Goal: Find contact information: Find contact information

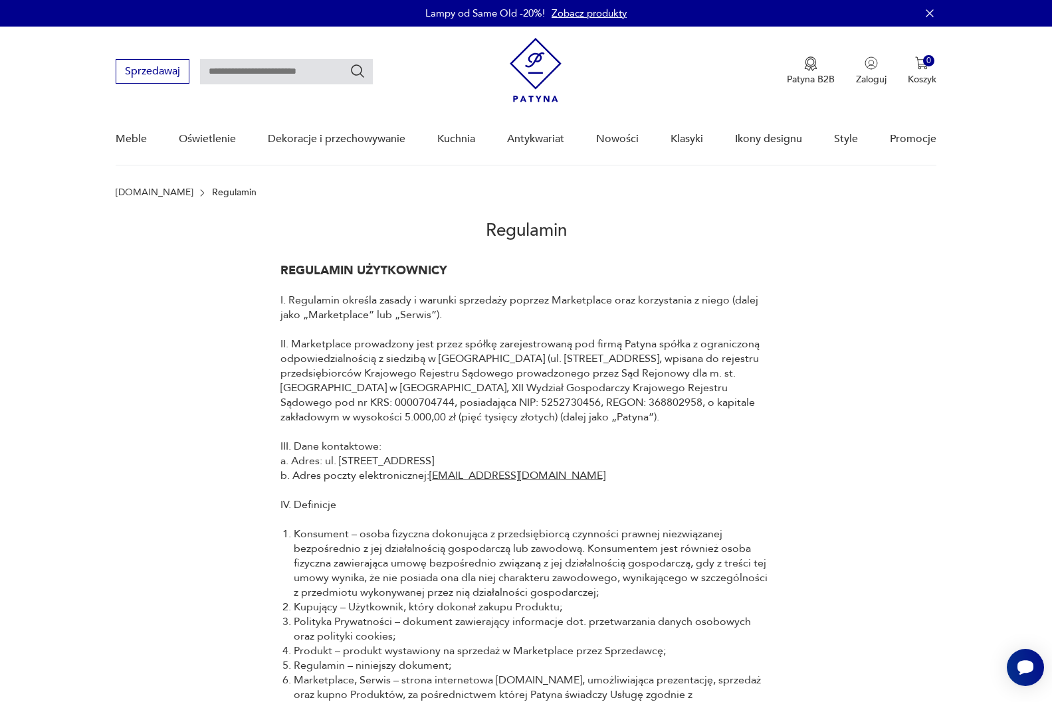
click at [534, 69] on img at bounding box center [536, 70] width 52 height 64
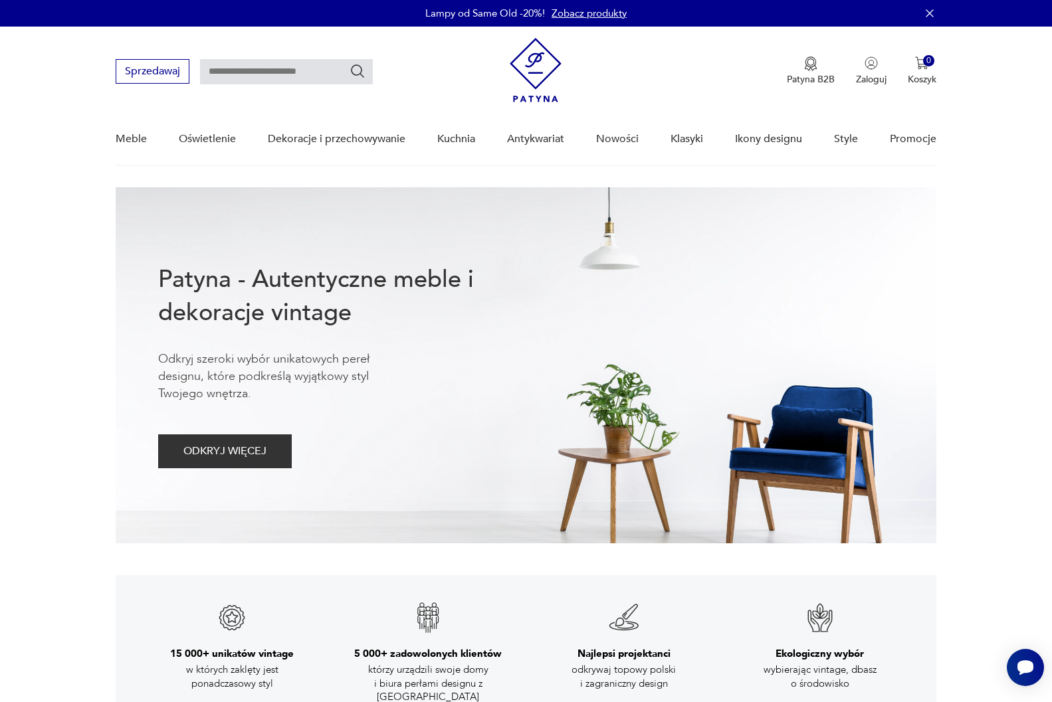
click at [303, 75] on input "text" at bounding box center [286, 71] width 173 height 25
click at [245, 68] on input "text" at bounding box center [286, 71] width 173 height 25
type input "**********"
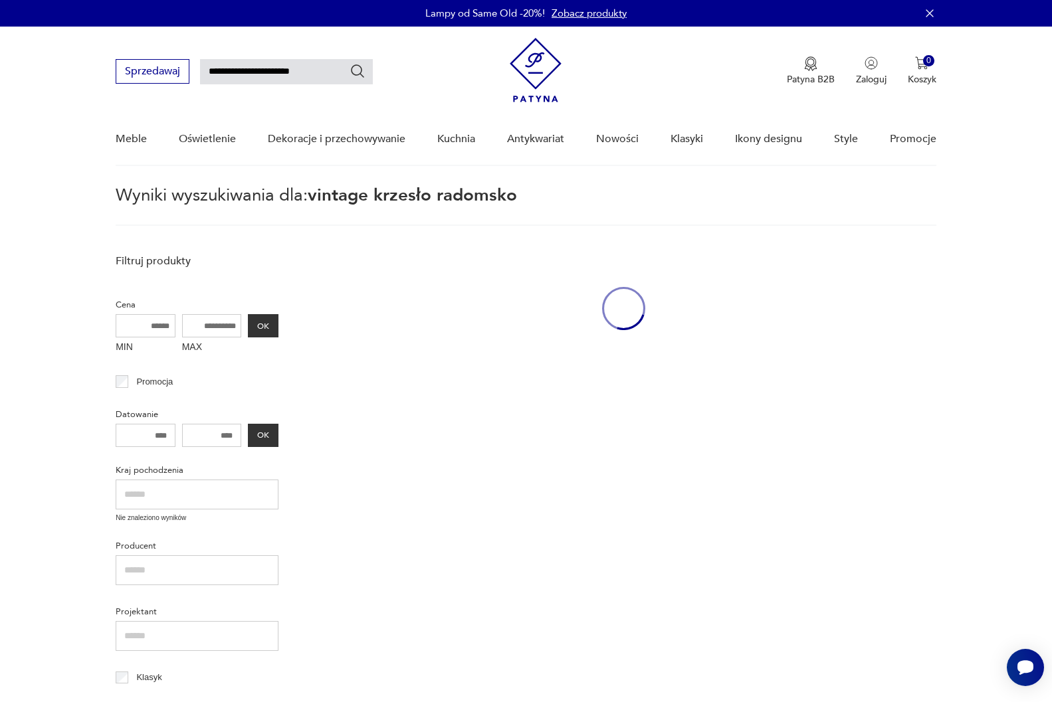
scroll to position [47, 0]
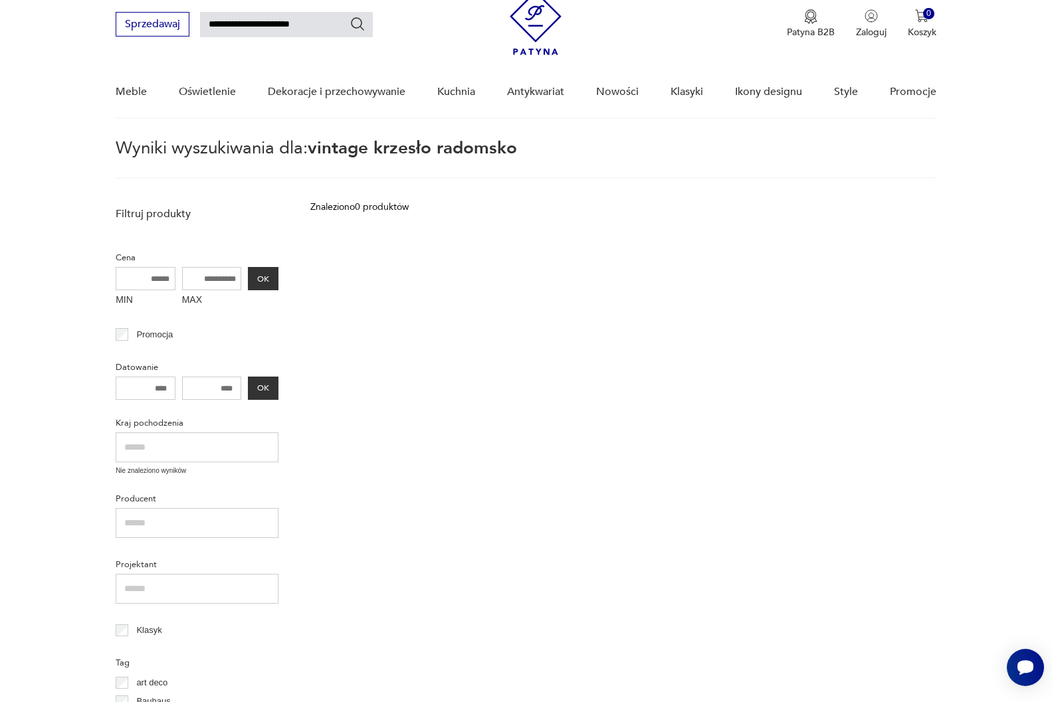
click at [272, 27] on input "**********" at bounding box center [286, 24] width 173 height 25
type input "********"
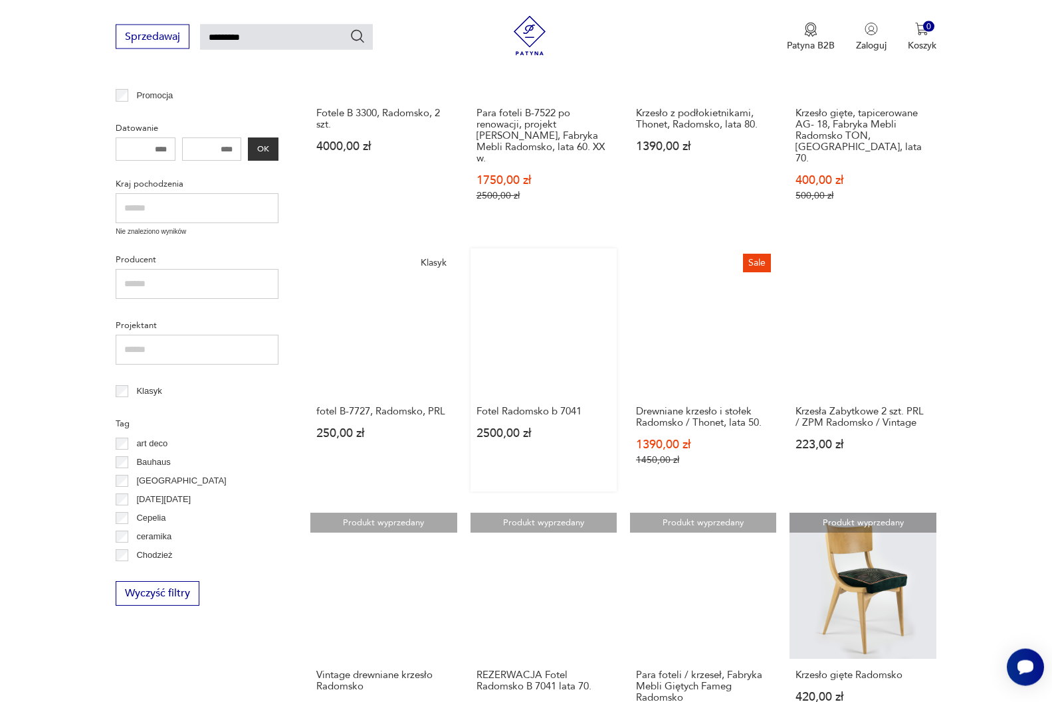
scroll to position [386, 0]
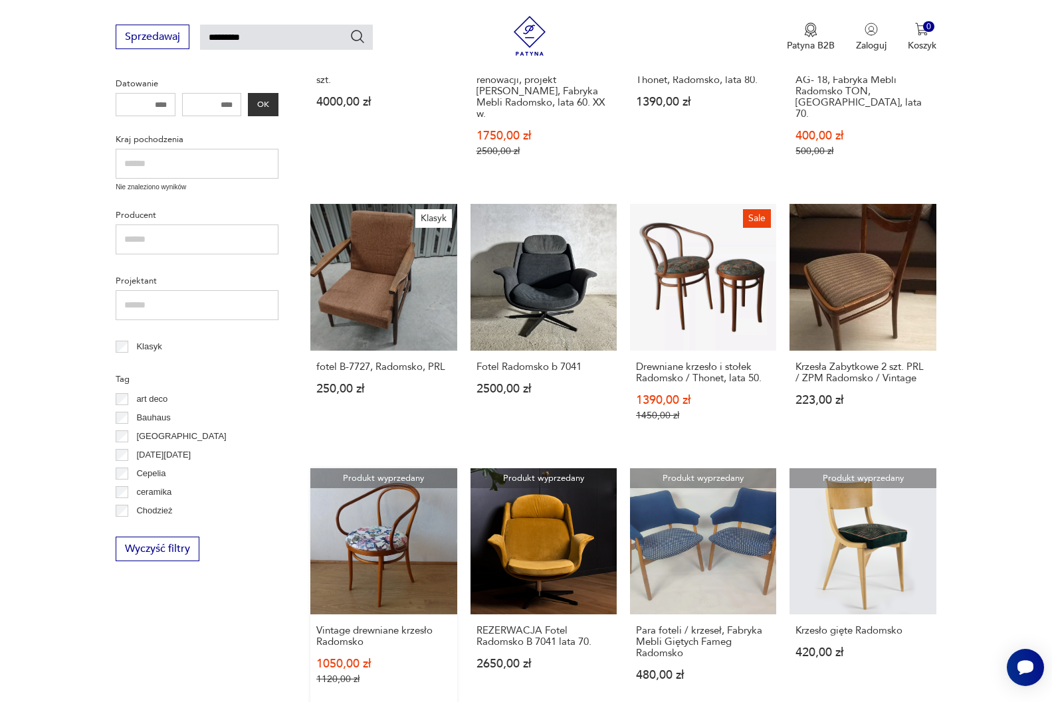
click at [387, 530] on link "Produkt wyprzedany Vintage drewniane krzesło Radomsko 1050,00 zł 1120,00 zł" at bounding box center [383, 589] width 146 height 242
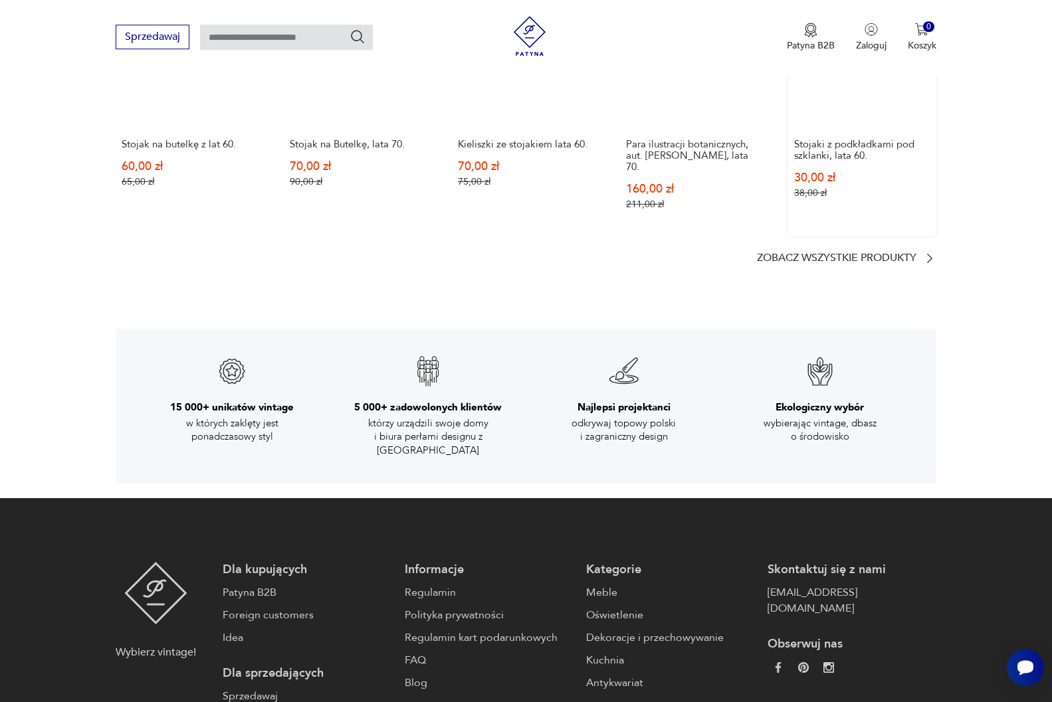
scroll to position [2111, 0]
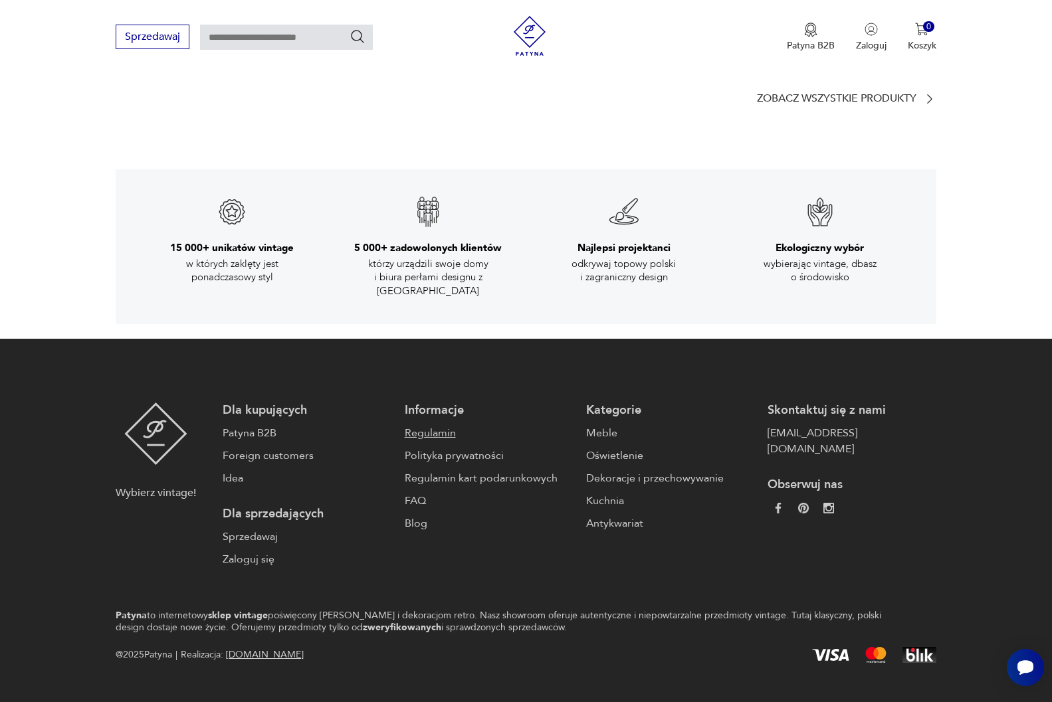
click at [405, 425] on link "Regulamin" at bounding box center [489, 433] width 168 height 16
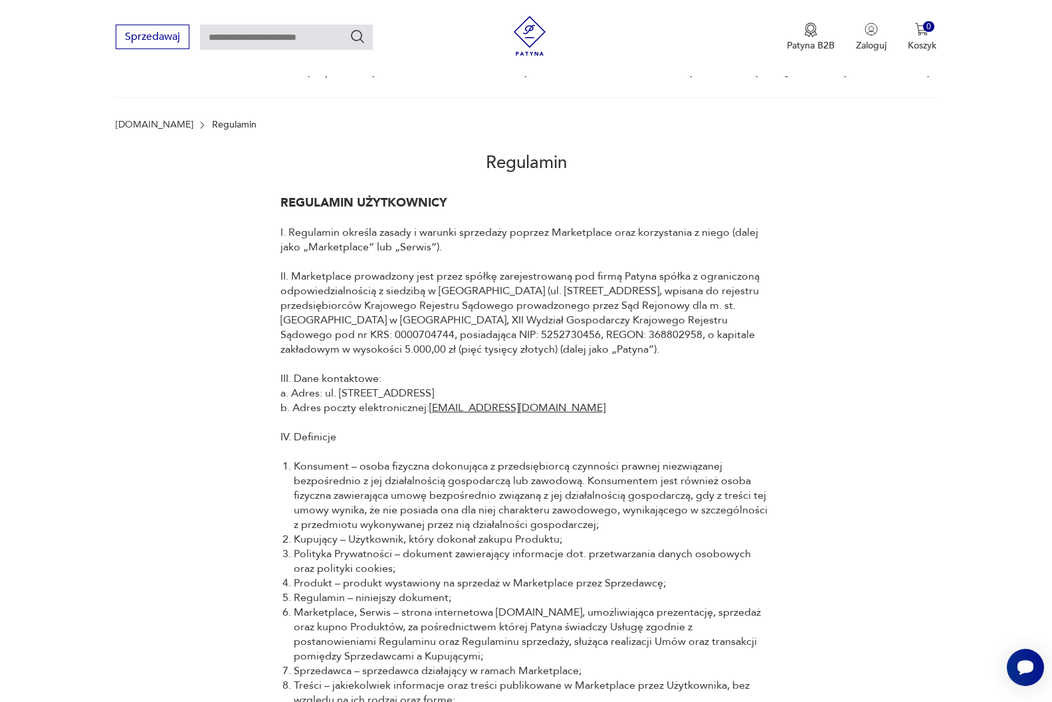
scroll to position [136, 0]
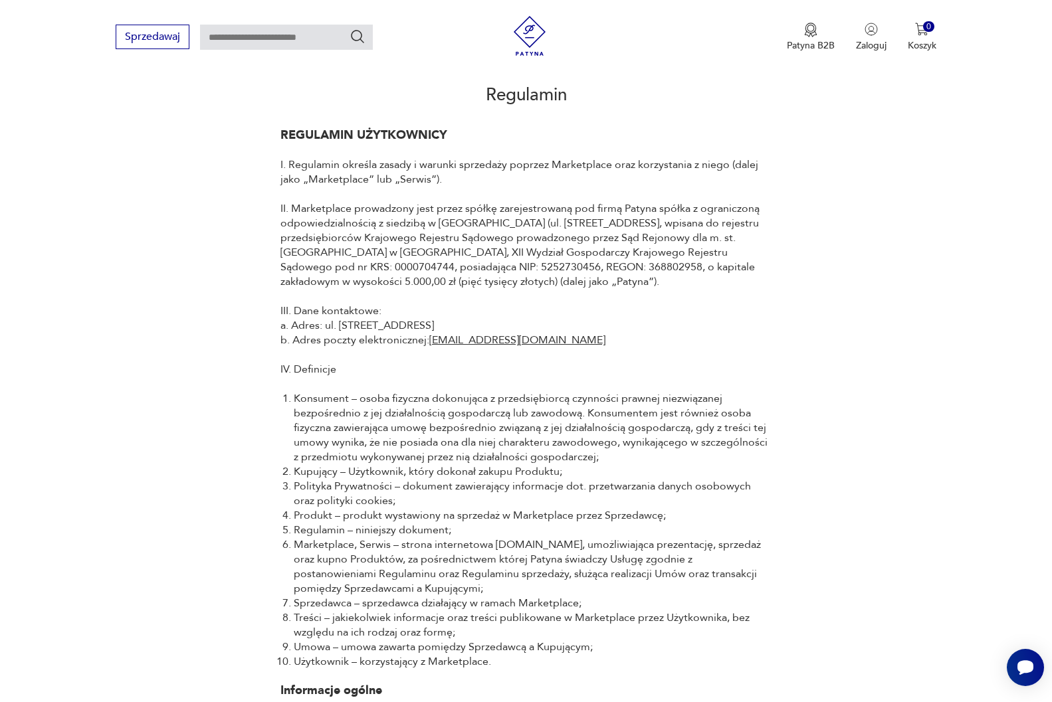
drag, startPoint x: 527, startPoint y: 365, endPoint x: 428, endPoint y: 368, distance: 98.4
click at [428, 347] on p "III. Dane kontaktowe: a. Adres: ul. Mazowiecka 11/49, 00-052 Warszawa b. Adres …" at bounding box center [526, 326] width 492 height 44
copy p "[EMAIL_ADDRESS][DOMAIN_NAME]"
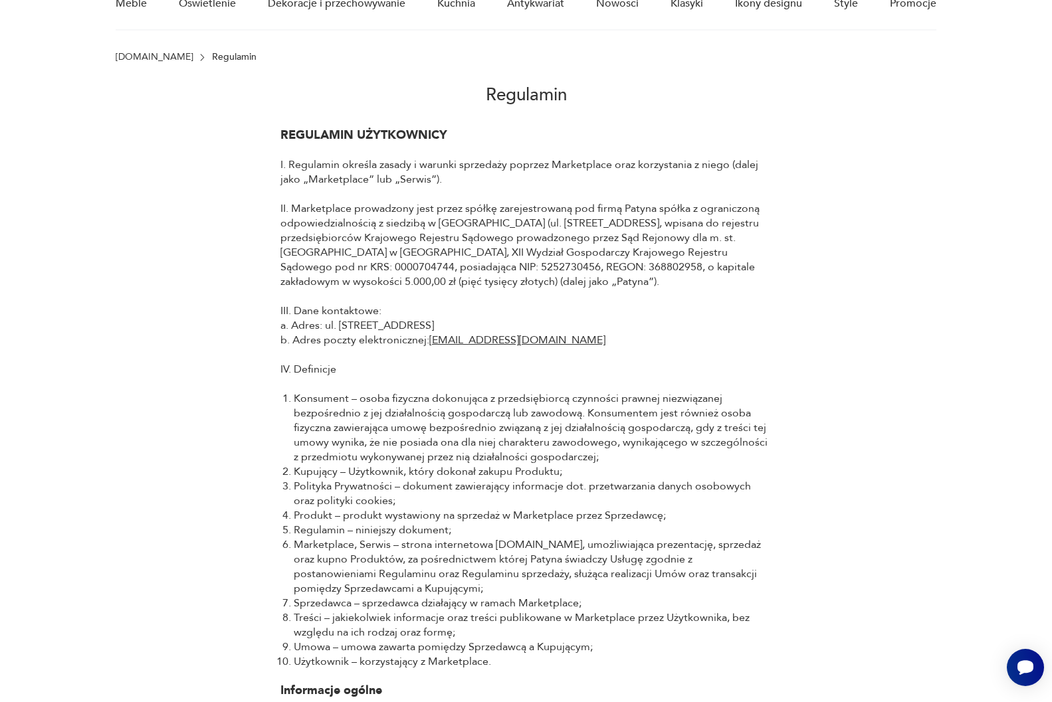
scroll to position [0, 0]
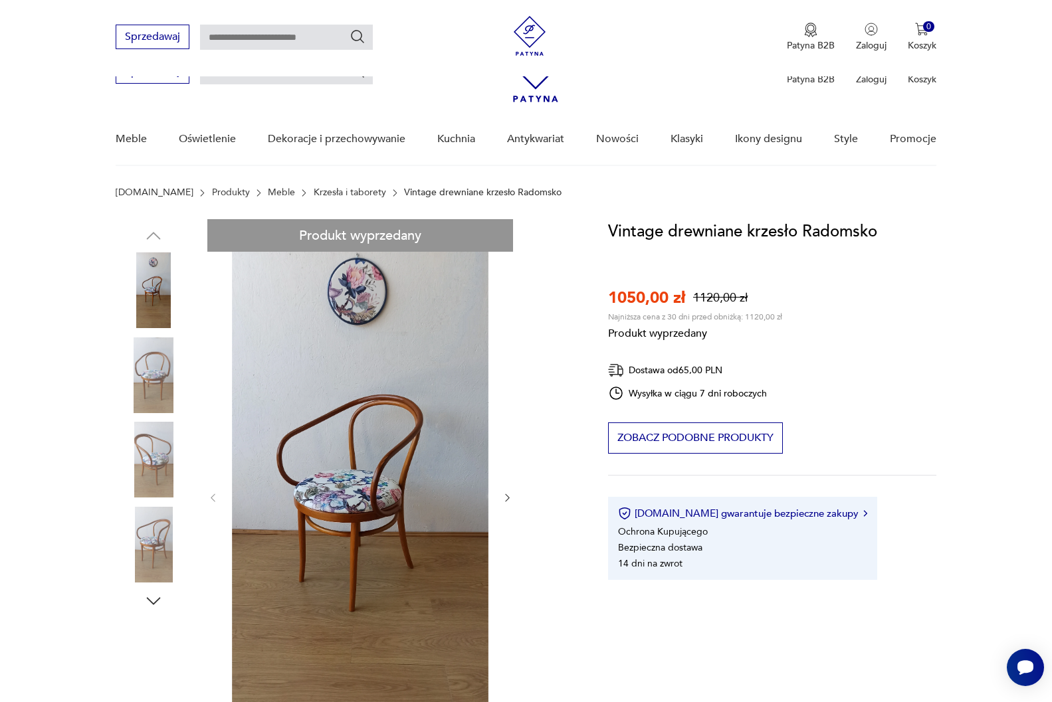
scroll to position [204, 0]
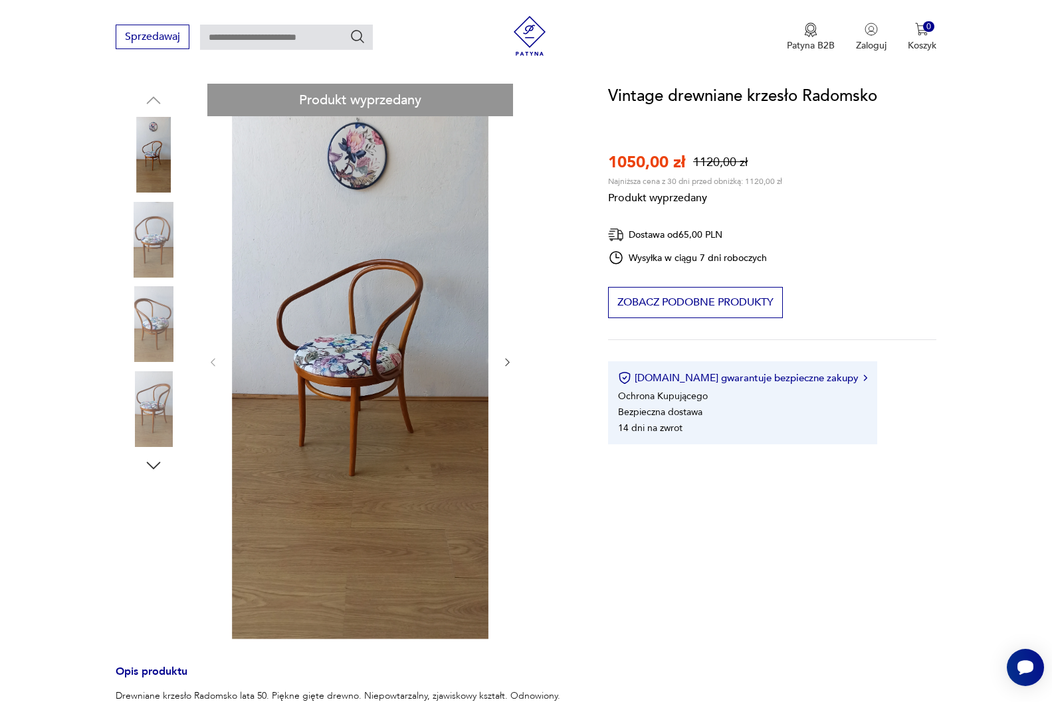
click at [506, 363] on div "Produkt wyprzedany Opis produktu Drewniane krzesło Radomsko lata 50. Piękne gię…" at bounding box center [346, 523] width 460 height 878
click at [508, 361] on div "Produkt wyprzedany Opis produktu Drewniane krzesło Radomsko lata 50. Piękne gię…" at bounding box center [346, 523] width 460 height 878
click at [214, 365] on div "Produkt wyprzedany Opis produktu Drewniane krzesło Radomsko lata 50. Piękne gię…" at bounding box center [346, 523] width 460 height 878
click at [511, 361] on div "Produkt wyprzedany Opis produktu Drewniane krzesło Radomsko lata 50. Piękne gię…" at bounding box center [346, 523] width 460 height 878
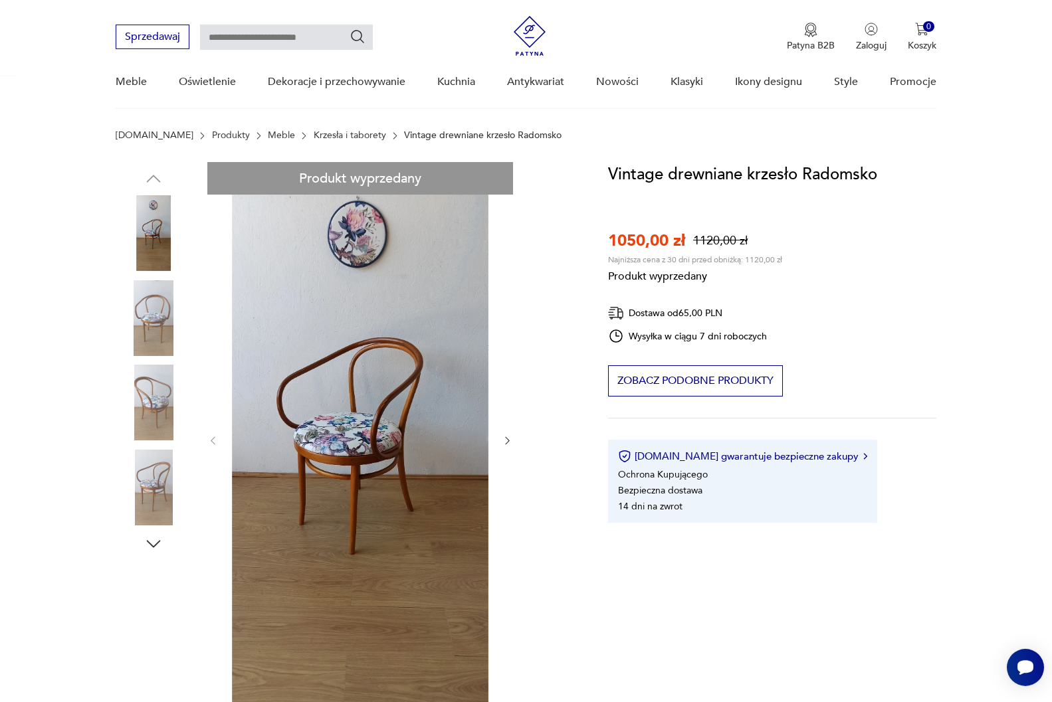
scroll to position [136, 0]
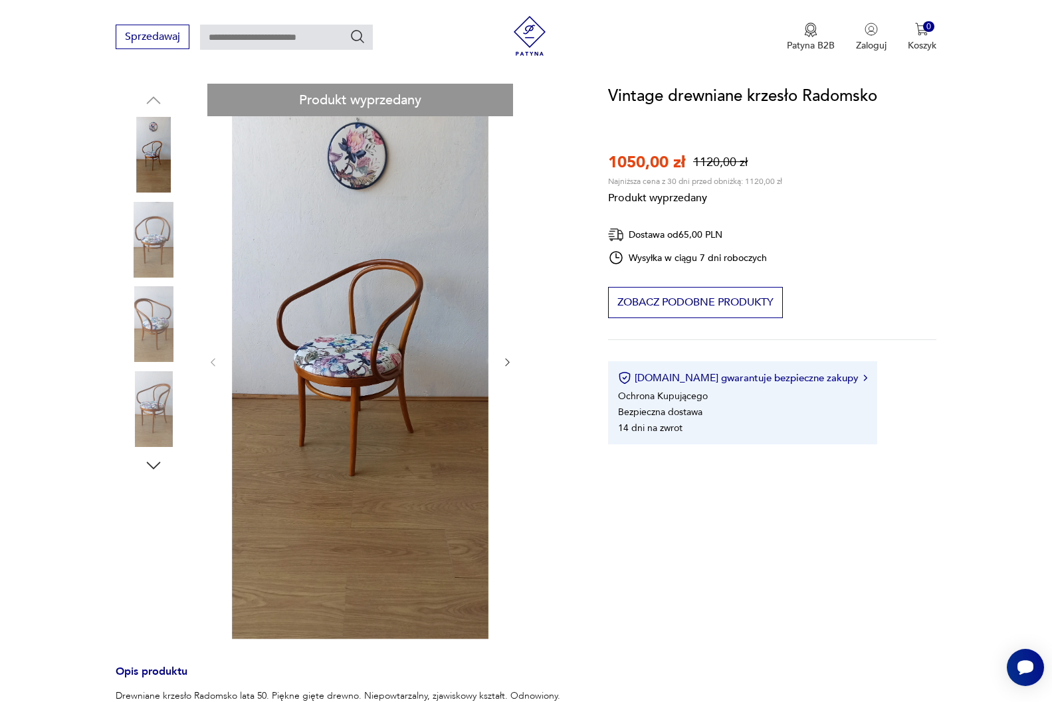
click at [153, 244] on div "Produkt wyprzedany Opis produktu Drewniane krzesło Radomsko lata 50. Piękne gię…" at bounding box center [346, 523] width 460 height 878
click at [159, 318] on div "Produkt wyprzedany Opis produktu Drewniane krzesło Radomsko lata 50. Piękne gię…" at bounding box center [346, 523] width 460 height 878
click at [148, 428] on div "Produkt wyprzedany Opis produktu Drewniane krzesło Radomsko lata 50. Piękne gię…" at bounding box center [346, 523] width 460 height 878
click at [153, 469] on div "Produkt wyprzedany Opis produktu Drewniane krzesło Radomsko lata 50. Piękne gię…" at bounding box center [346, 523] width 460 height 878
click at [528, 246] on div "Produkt wyprzedany Opis produktu Drewniane krzesło Radomsko lata 50. Piękne gię…" at bounding box center [346, 523] width 460 height 878
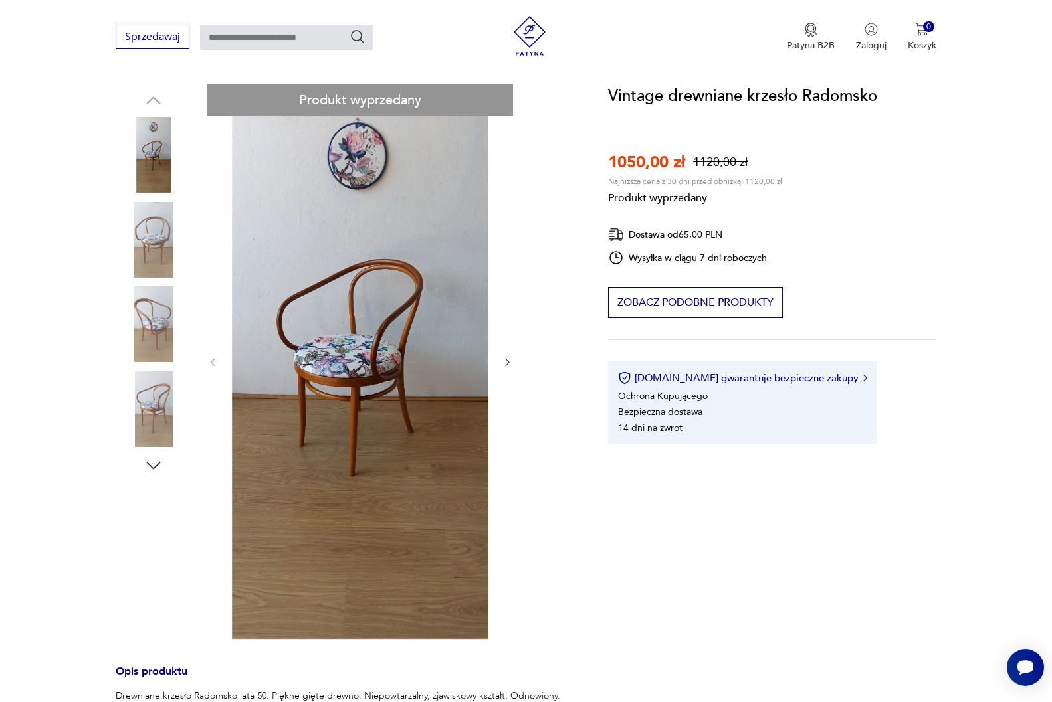
click at [506, 362] on div "Produkt wyprzedany Opis produktu Drewniane krzesło Radomsko lata 50. Piękne gię…" at bounding box center [346, 523] width 460 height 878
